Goal: Task Accomplishment & Management: Use online tool/utility

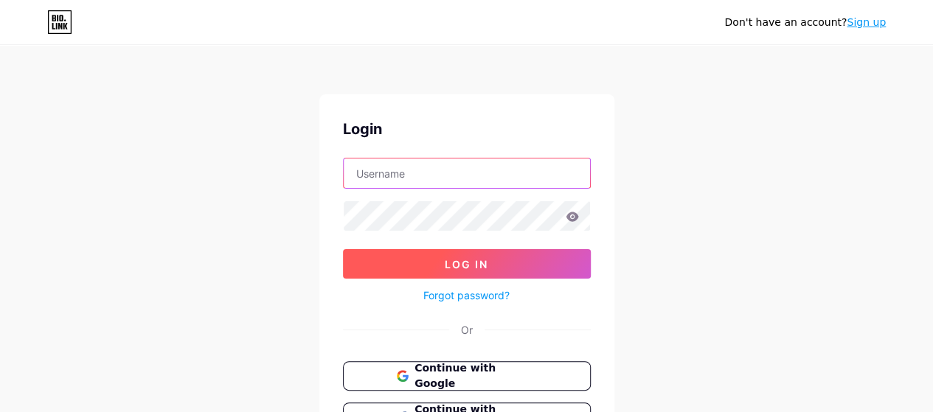
type input "[EMAIL_ADDRESS][DOMAIN_NAME]"
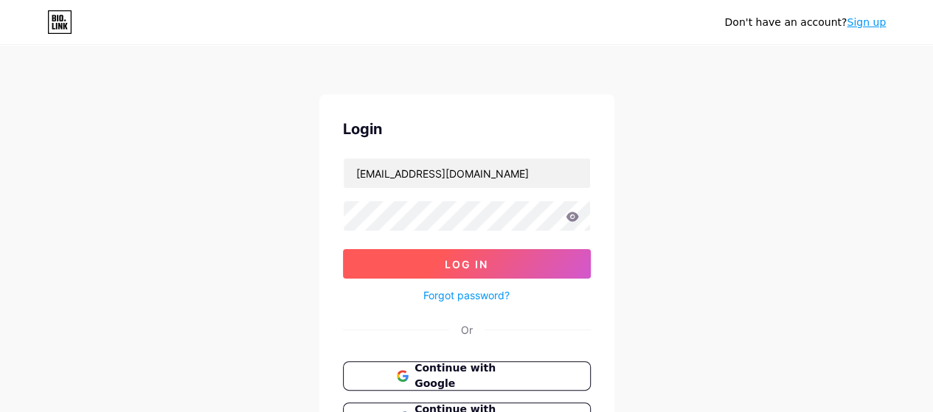
click at [455, 254] on button "Log In" at bounding box center [467, 263] width 248 height 29
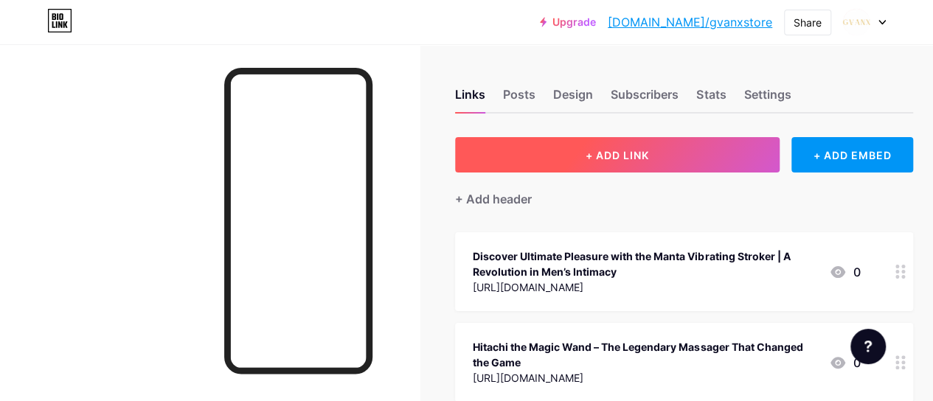
click at [583, 156] on button "+ ADD LINK" at bounding box center [617, 154] width 324 height 35
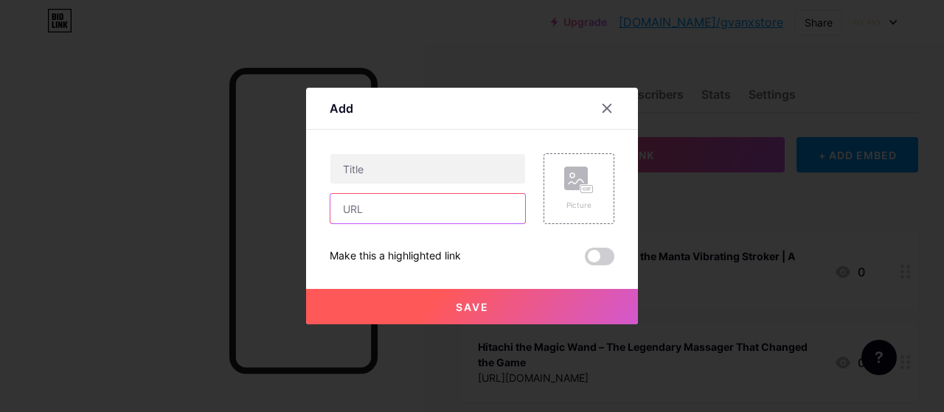
click at [433, 204] on input "text" at bounding box center [427, 208] width 195 height 29
paste input "[URL][DOMAIN_NAME]"
type input "[URL][DOMAIN_NAME]"
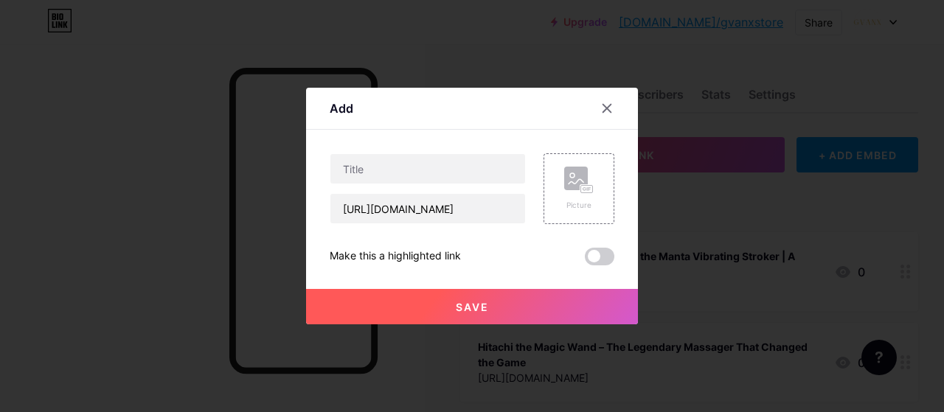
click at [448, 153] on div at bounding box center [428, 168] width 196 height 31
click at [443, 166] on input "text" at bounding box center [427, 168] width 195 height 29
paste input "Unlock the Power of Pleasure with the Hitachi Magic Wand Plus"
type input "Unlock the Power of Pleasure with the Hitachi Magic Wand Plus"
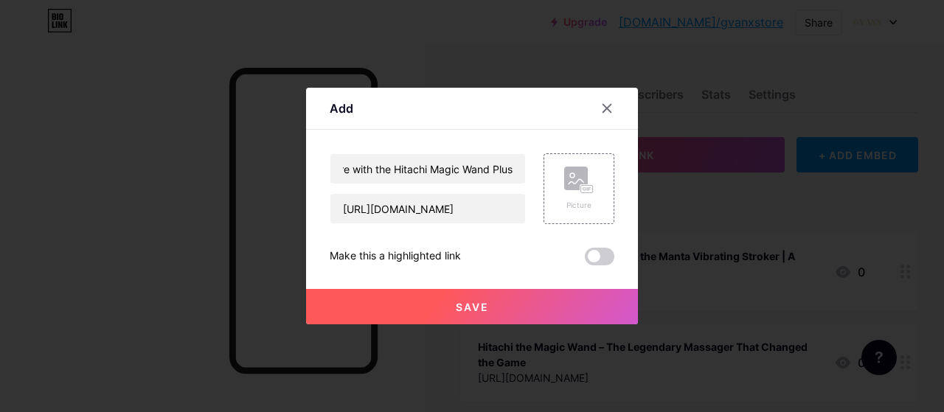
click at [581, 240] on div "Unlock the Power of Pleasure with the Hitachi Magic Wand Plus [URL][DOMAIN_NAME…" at bounding box center [472, 209] width 285 height 112
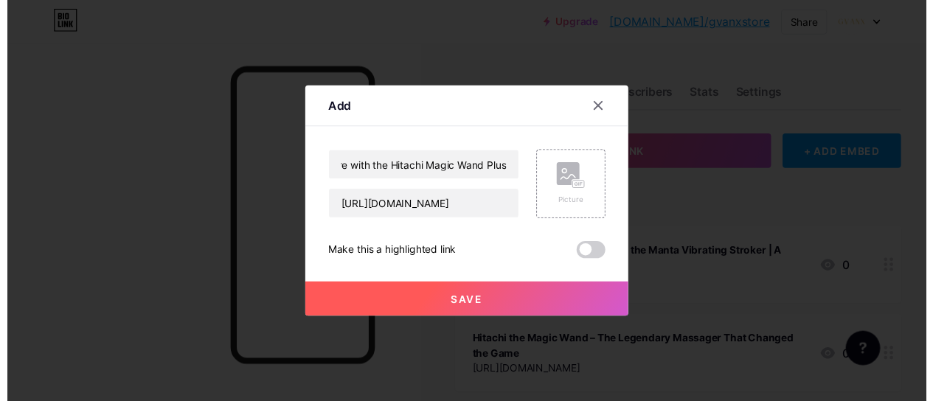
scroll to position [0, 0]
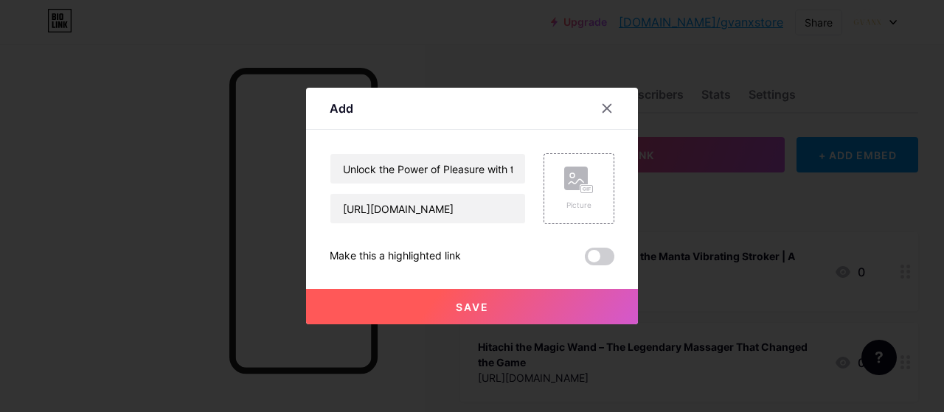
click at [605, 260] on span at bounding box center [599, 257] width 29 height 18
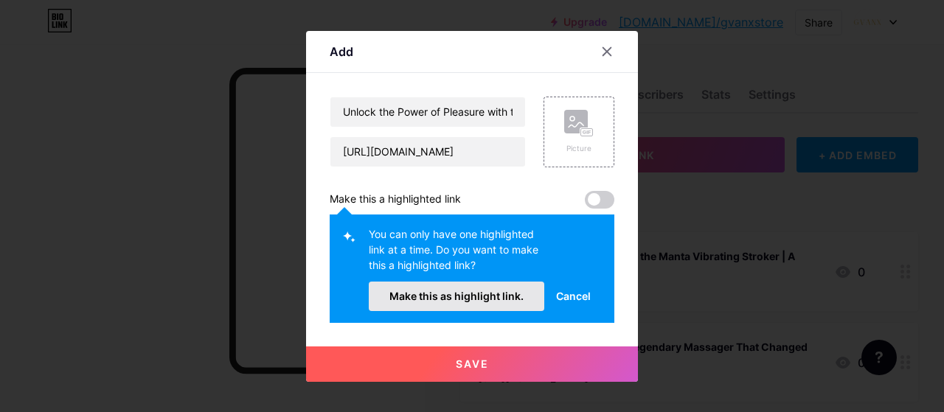
click at [501, 296] on span "Make this as highlight link." at bounding box center [456, 296] width 134 height 13
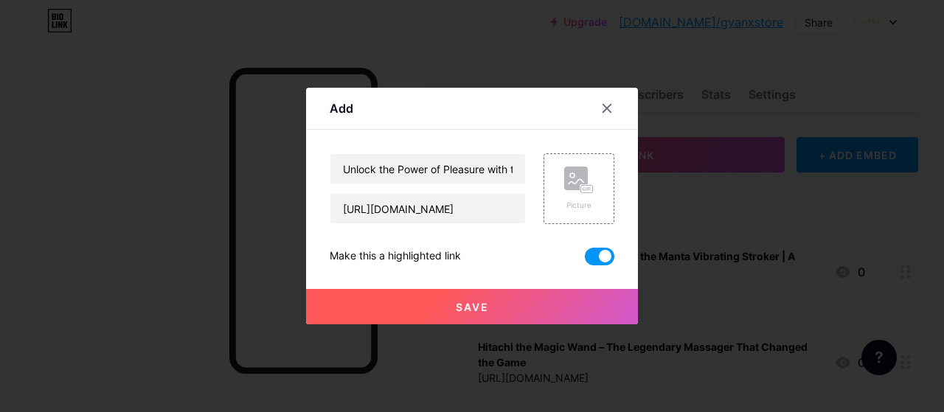
click at [476, 299] on button "Save" at bounding box center [472, 306] width 332 height 35
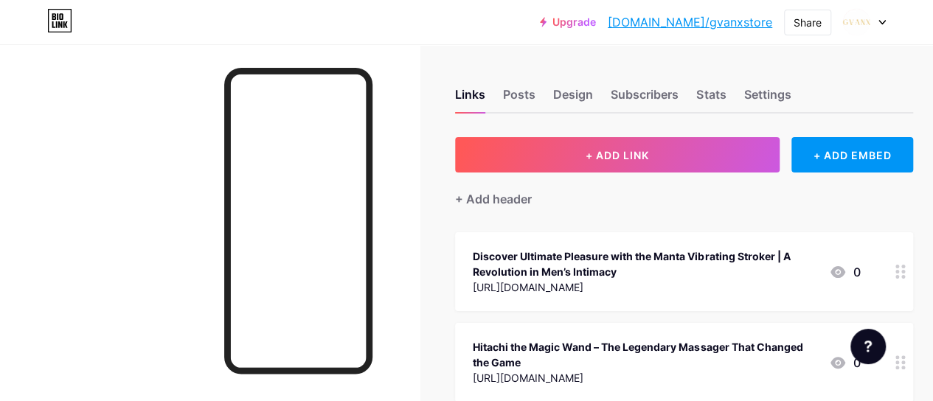
click at [751, 24] on link "[DOMAIN_NAME]/gvanxstore" at bounding box center [690, 22] width 164 height 18
